Goal: Task Accomplishment & Management: Complete application form

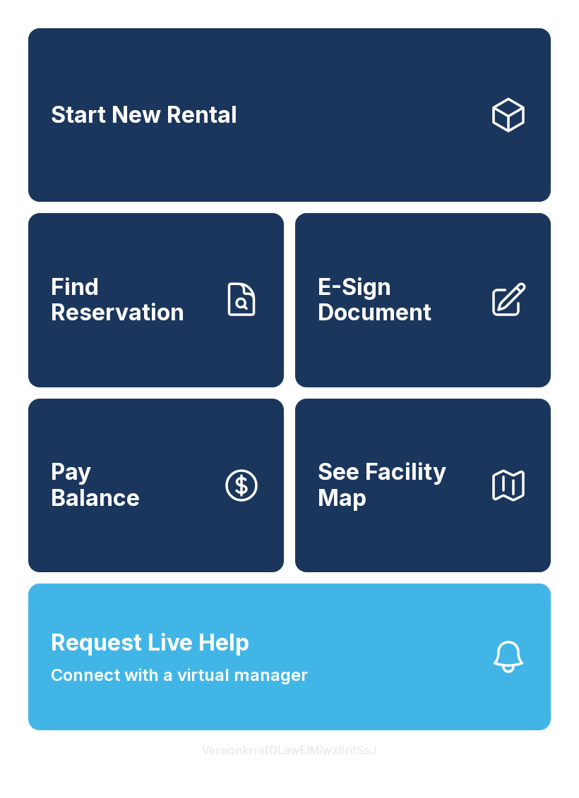
click at [392, 326] on span "E-Sign Document" at bounding box center [398, 301] width 160 height 52
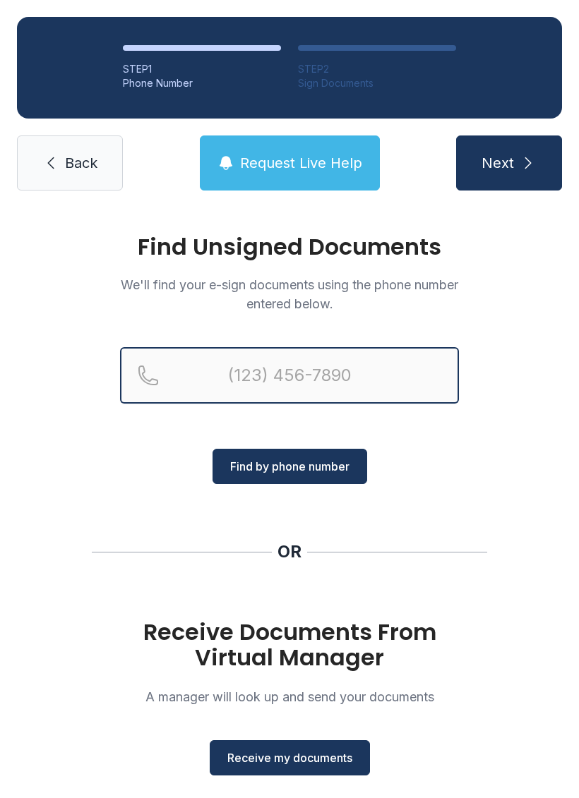
click at [308, 376] on input "Reservation phone number" at bounding box center [289, 375] width 339 height 56
type input "(321)"
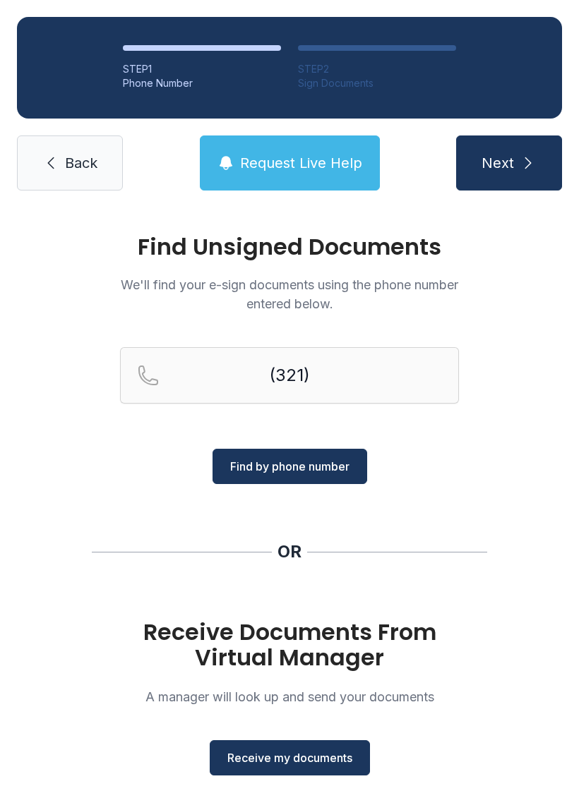
click at [459, 450] on div "Find Unsigned Documents We'll find your e-sign documents using the phone number…" at bounding box center [289, 519] width 579 height 625
click at [282, 757] on span "Receive my documents" at bounding box center [289, 758] width 125 height 17
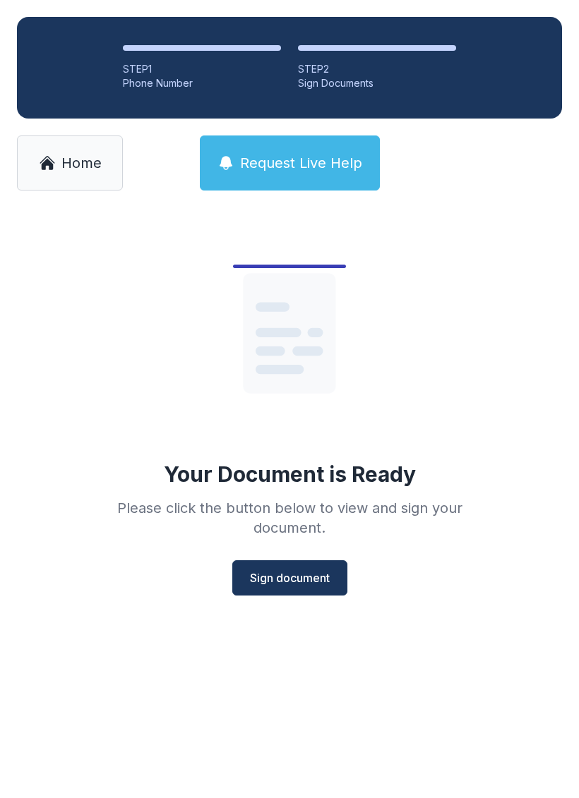
click at [285, 576] on span "Sign document" at bounding box center [290, 578] width 80 height 17
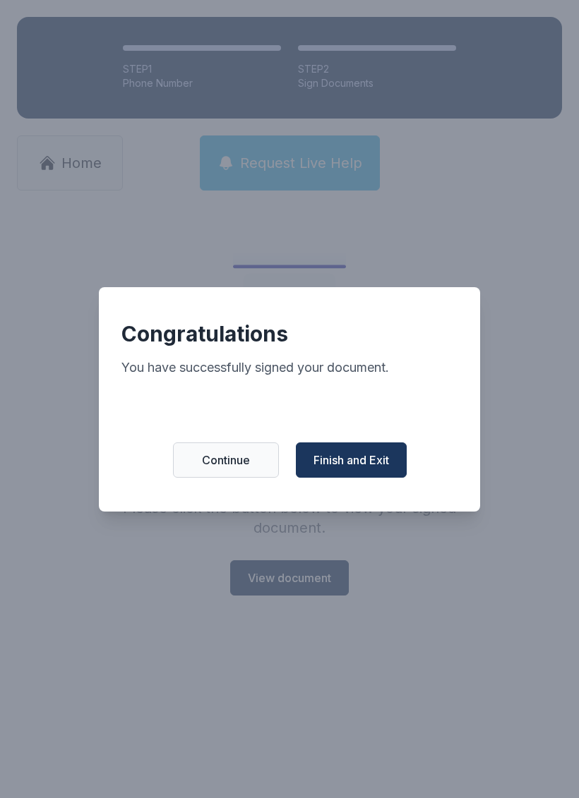
click at [366, 468] on span "Finish and Exit" at bounding box center [351, 460] width 76 height 17
